Goal: Task Accomplishment & Management: Manage account settings

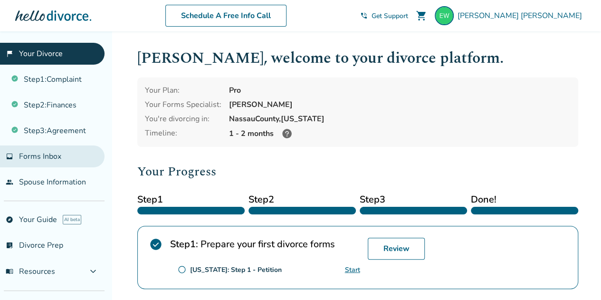
click at [54, 155] on span "Forms Inbox" at bounding box center [40, 156] width 42 height 10
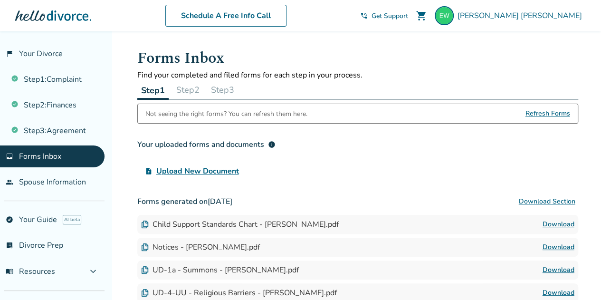
click at [234, 93] on button "Step 3" at bounding box center [222, 89] width 31 height 19
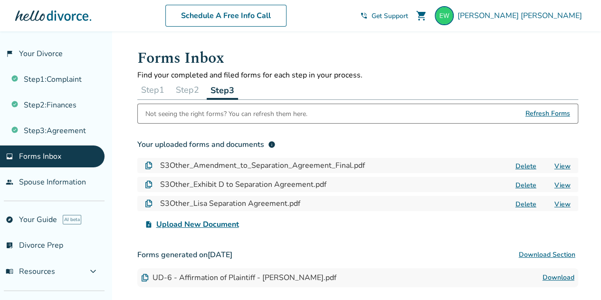
click at [561, 169] on link "View" at bounding box center [562, 165] width 16 height 9
click at [563, 183] on link "View" at bounding box center [562, 184] width 16 height 9
click at [562, 186] on link "View" at bounding box center [562, 184] width 16 height 9
click at [560, 204] on link "View" at bounding box center [562, 203] width 16 height 9
click at [554, 18] on span "Evan Whitacre" at bounding box center [521, 15] width 128 height 10
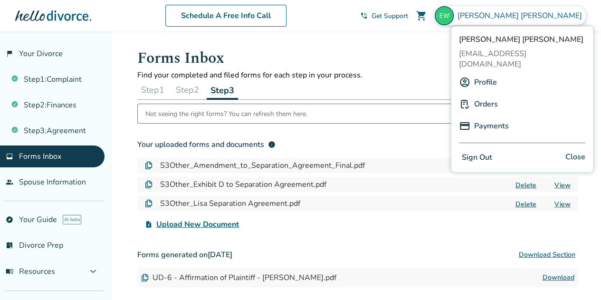
click at [482, 151] on button "Sign Out" at bounding box center [477, 158] width 36 height 14
